Goal: Information Seeking & Learning: Learn about a topic

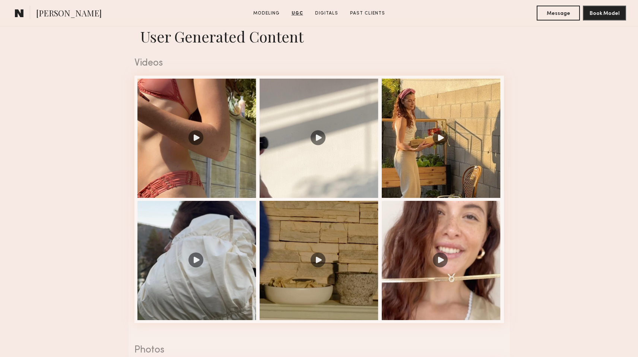
scroll to position [736, 0]
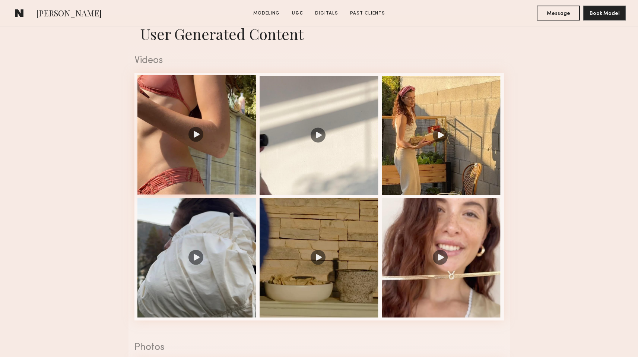
click at [189, 150] on div at bounding box center [196, 134] width 119 height 119
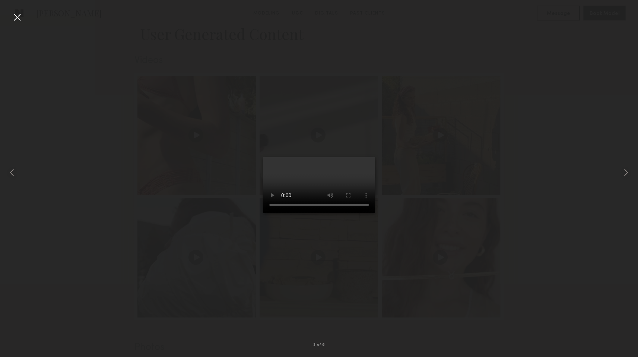
click at [14, 17] on div at bounding box center [17, 17] width 12 height 12
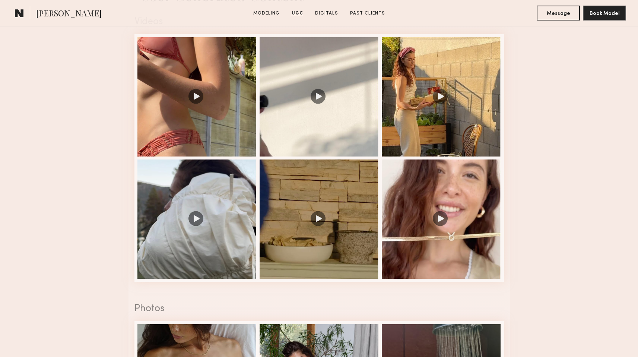
scroll to position [778, 0]
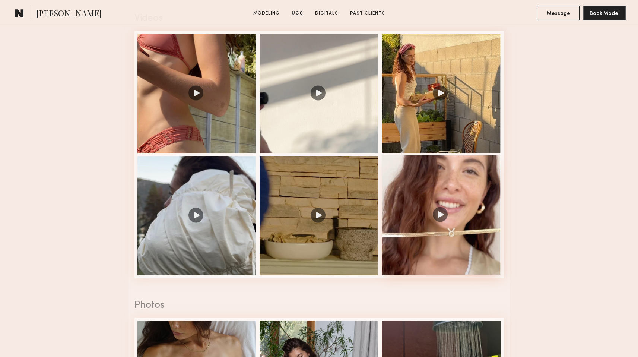
click at [418, 234] on div at bounding box center [441, 214] width 119 height 119
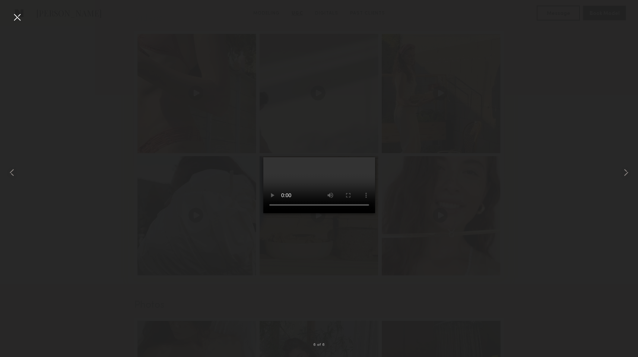
click at [157, 197] on div at bounding box center [319, 172] width 638 height 321
click at [417, 306] on div at bounding box center [319, 172] width 638 height 321
click at [19, 23] on div at bounding box center [13, 172] width 26 height 321
click at [16, 18] on div at bounding box center [17, 17] width 12 height 12
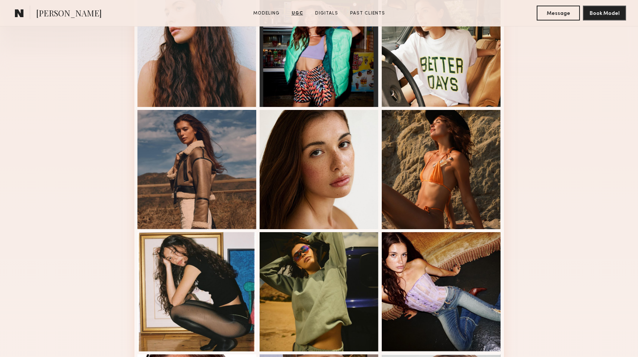
scroll to position [232, 0]
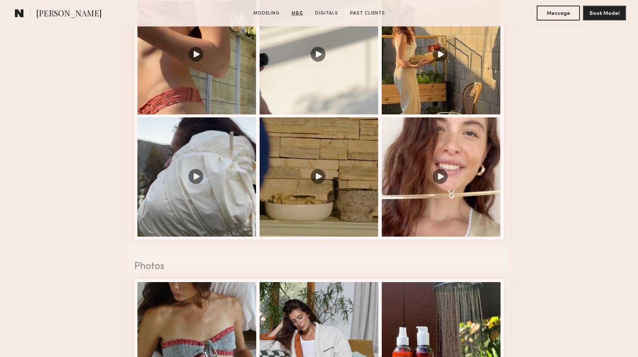
scroll to position [817, 0]
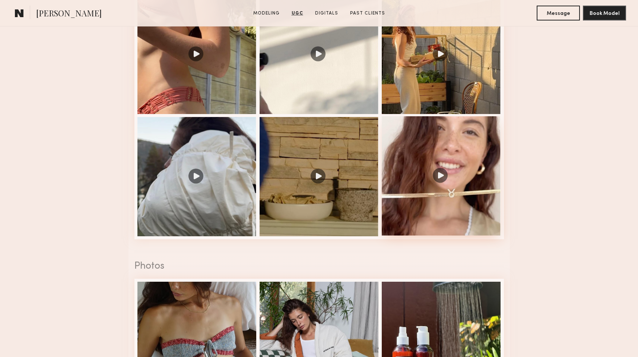
click at [456, 172] on div at bounding box center [441, 175] width 119 height 119
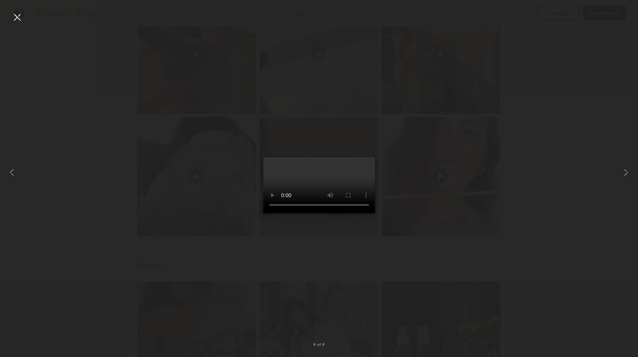
click at [473, 271] on div at bounding box center [319, 172] width 638 height 321
click at [14, 24] on div at bounding box center [13, 172] width 26 height 321
click at [17, 22] on div at bounding box center [17, 17] width 12 height 12
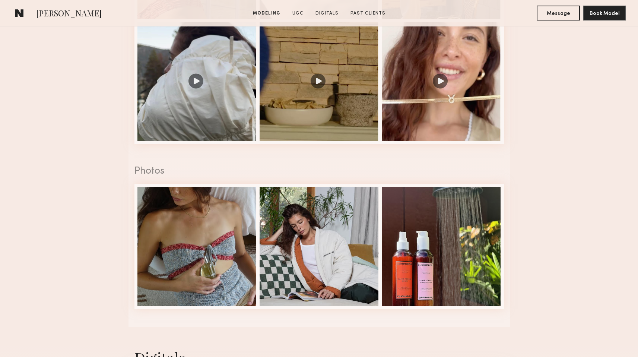
scroll to position [923, 0]
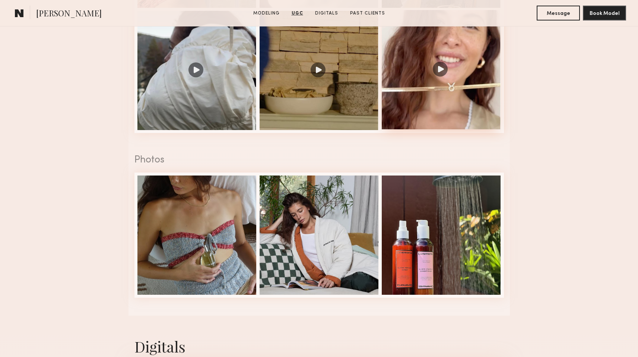
click at [456, 101] on div at bounding box center [441, 69] width 119 height 119
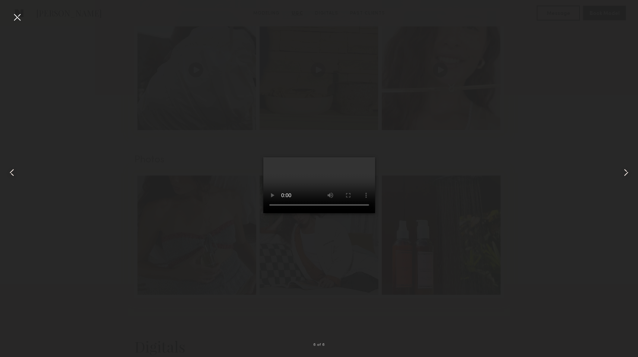
click at [449, 230] on div at bounding box center [319, 172] width 638 height 321
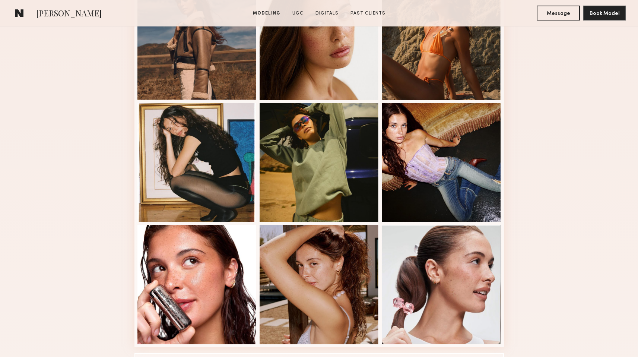
scroll to position [371, 0]
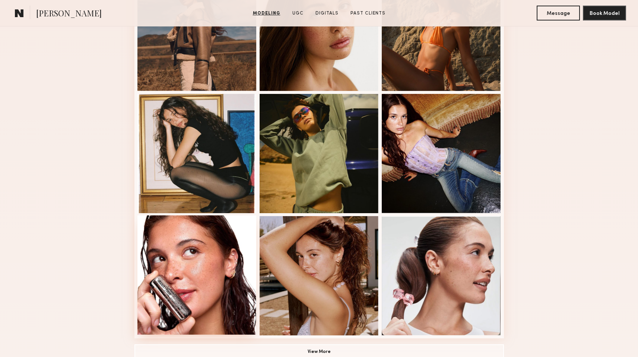
click at [172, 270] on div at bounding box center [196, 274] width 119 height 119
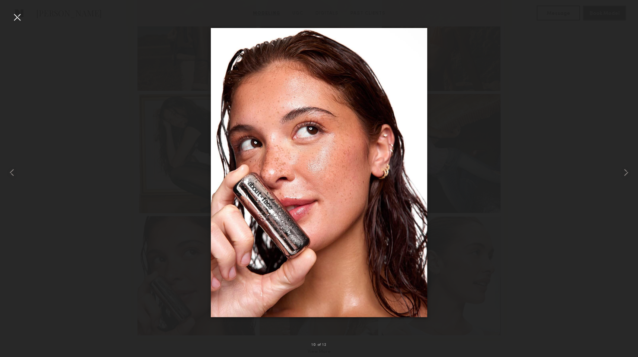
click at [464, 193] on div at bounding box center [319, 172] width 638 height 321
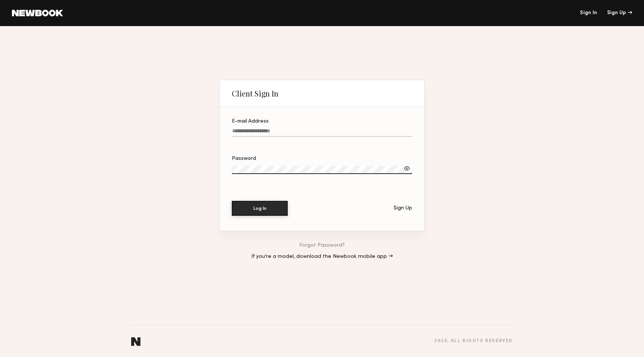
click at [480, 176] on div "Client Sign In E-mail Address Password Log In Sign Up Forgot Password? If you’r…" at bounding box center [322, 191] width 644 height 331
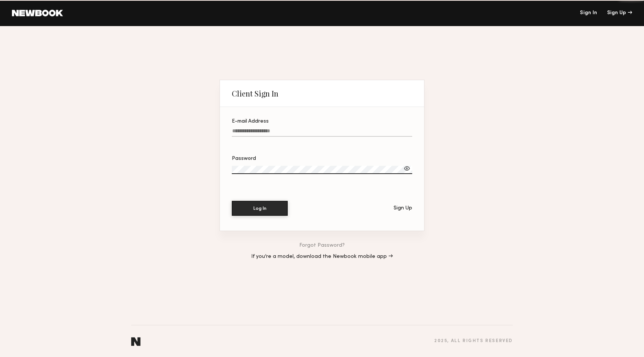
click at [480, 176] on div "Client Sign In E-mail Address Password Log In Sign Up Forgot Password? If you’r…" at bounding box center [322, 191] width 644 height 331
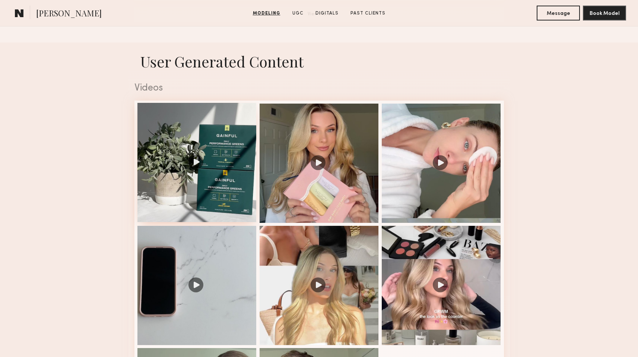
scroll to position [747, 0]
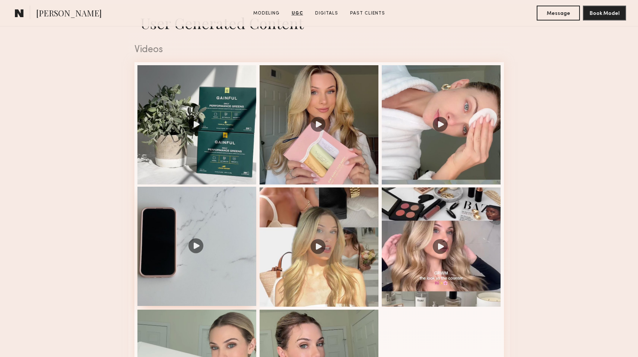
click at [220, 252] on div at bounding box center [196, 246] width 119 height 119
